Goal: Information Seeking & Learning: Check status

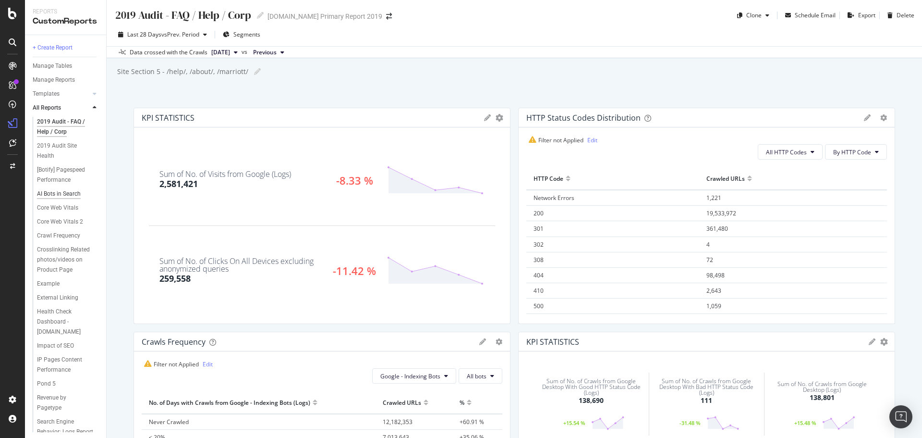
click at [66, 193] on div "AI Bots in Search" at bounding box center [59, 194] width 44 height 10
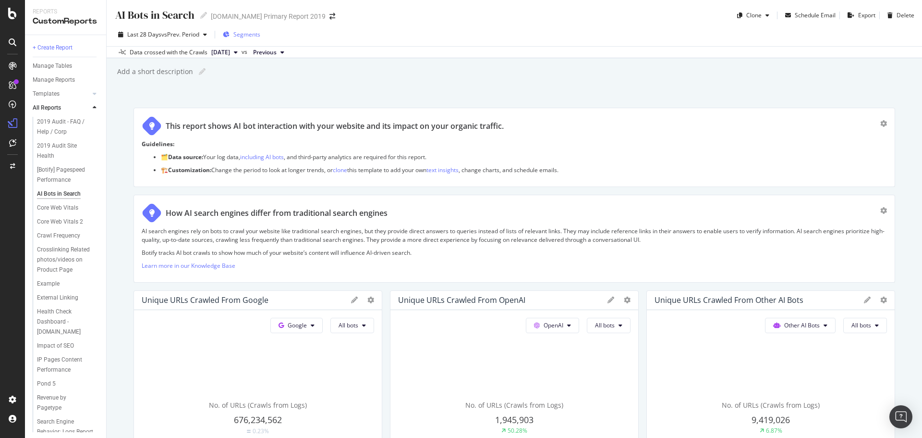
click at [249, 34] on span "Segments" at bounding box center [247, 34] width 27 height 8
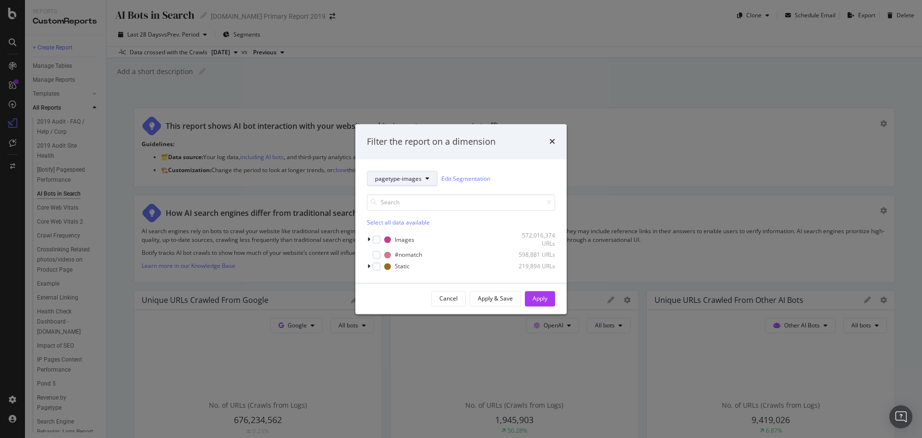
click at [402, 168] on div "pagetype-images Edit Segmentation Select all data available Images 572,016,374 …" at bounding box center [461, 221] width 211 height 123
click at [403, 174] on button "pagetype-images" at bounding box center [402, 178] width 71 height 15
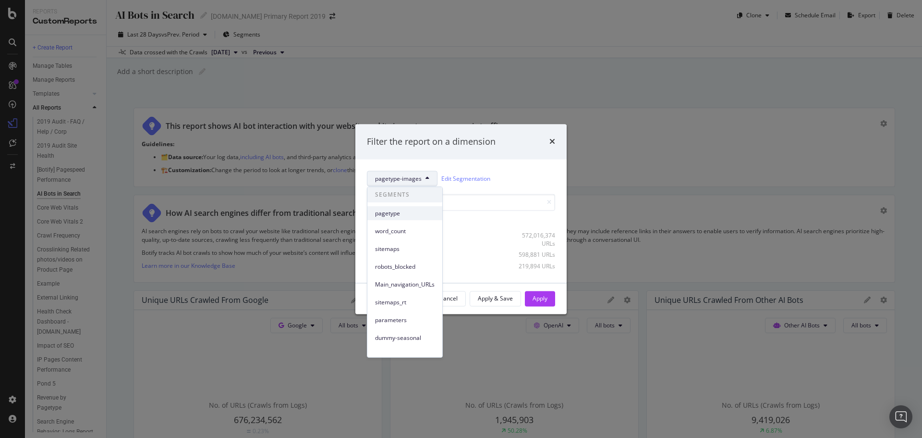
click at [397, 215] on span "pagetype" at bounding box center [405, 213] width 60 height 9
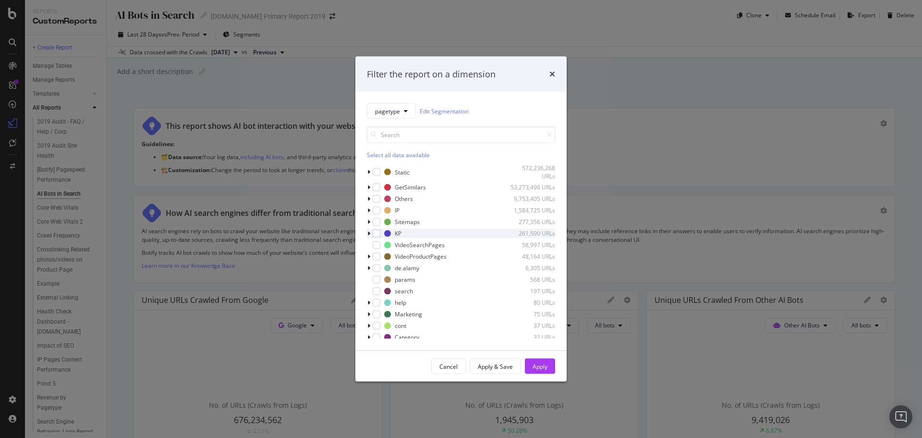
click at [370, 230] on icon "modal" at bounding box center [369, 233] width 3 height 6
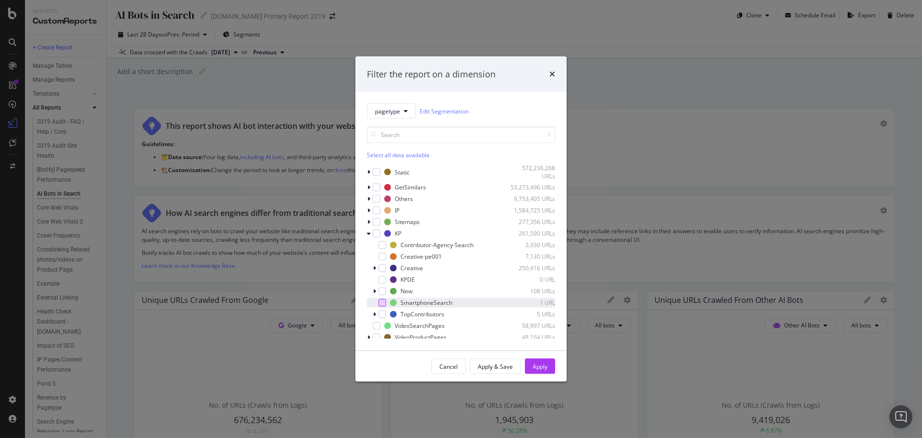
click at [384, 301] on div "modal" at bounding box center [383, 302] width 8 height 8
click at [374, 235] on div "modal" at bounding box center [377, 233] width 8 height 8
click at [374, 233] on div "modal" at bounding box center [377, 233] width 8 height 8
click at [385, 138] on input "modal" at bounding box center [461, 134] width 188 height 17
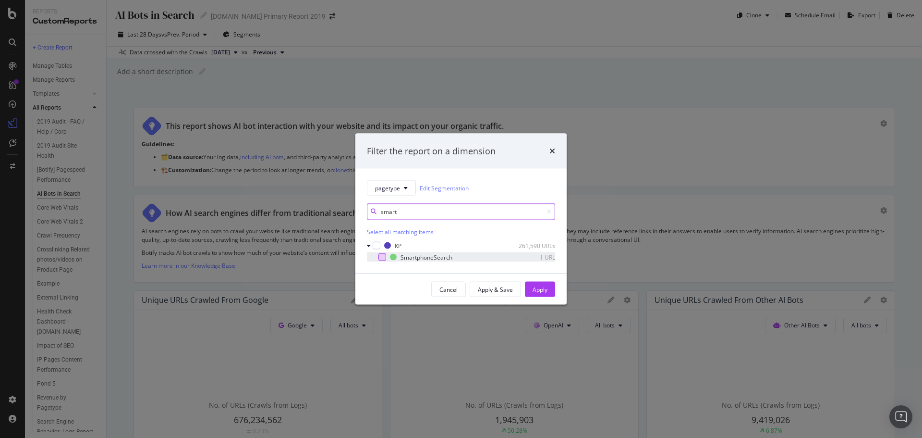
type input "smart"
click at [381, 259] on div "modal" at bounding box center [383, 257] width 8 height 8
click at [548, 293] on button "Apply" at bounding box center [540, 289] width 30 height 15
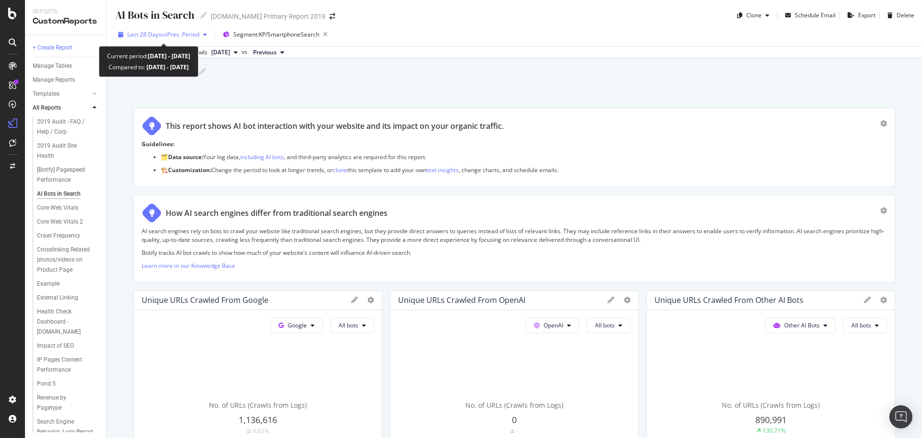
click at [160, 34] on span "Last 28 Days" at bounding box center [144, 34] width 34 height 8
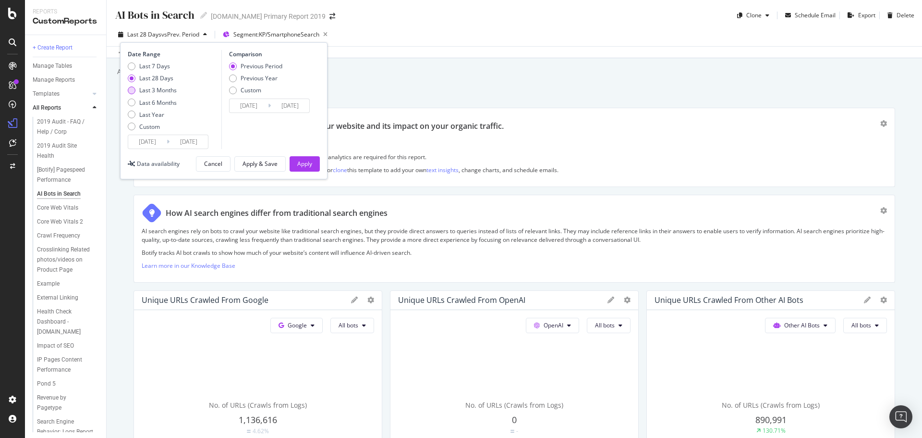
click at [146, 86] on div "Last 3 Months" at bounding box center [157, 90] width 37 height 8
type input "[DATE]"
click at [306, 161] on div "Apply" at bounding box center [304, 164] width 15 height 8
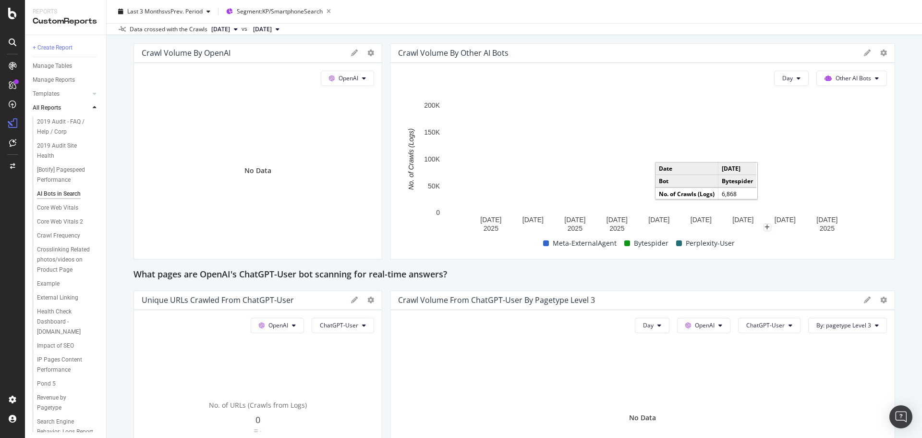
scroll to position [673, 0]
